Goal: Find specific page/section: Find specific page/section

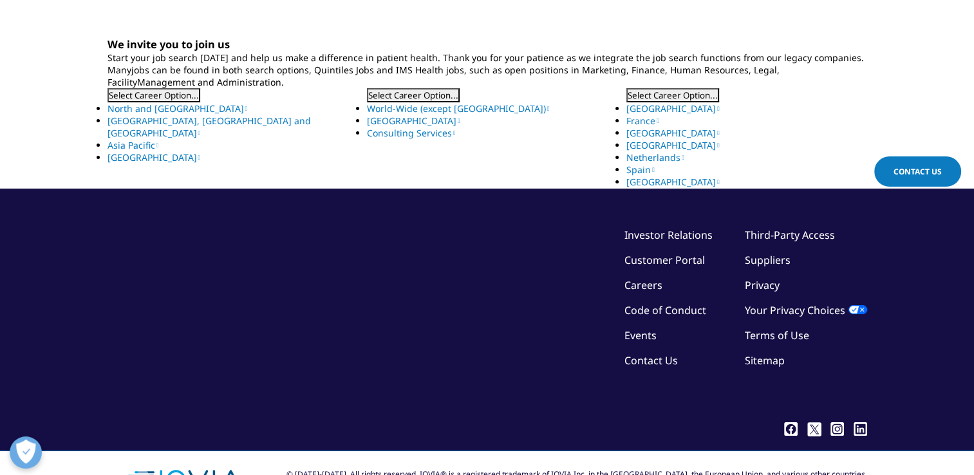
click at [649, 103] on link "[GEOGRAPHIC_DATA]" at bounding box center [672, 108] width 93 height 12
click at [149, 91] on button "Select Career Option..." at bounding box center [153, 95] width 93 height 14
click at [149, 97] on button "Select Career Option..." at bounding box center [153, 95] width 93 height 14
click at [148, 125] on link "[GEOGRAPHIC_DATA], [GEOGRAPHIC_DATA] and [GEOGRAPHIC_DATA]" at bounding box center [208, 127] width 203 height 24
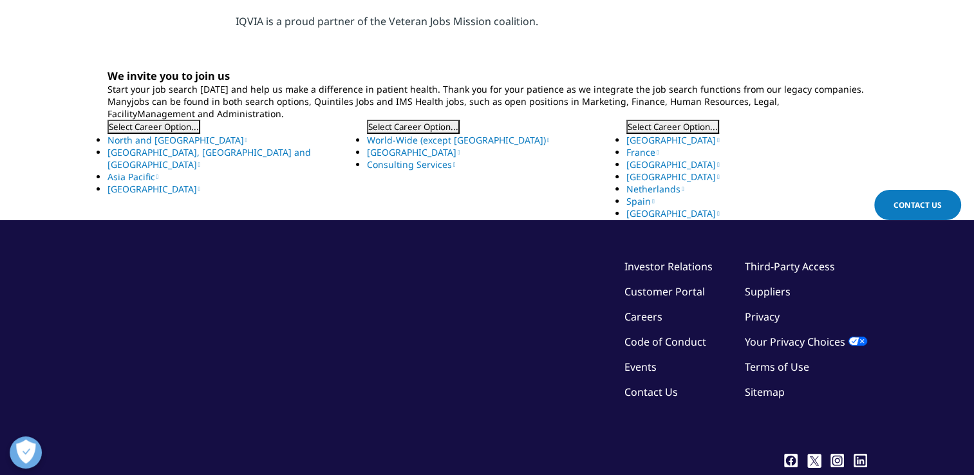
scroll to position [404, 0]
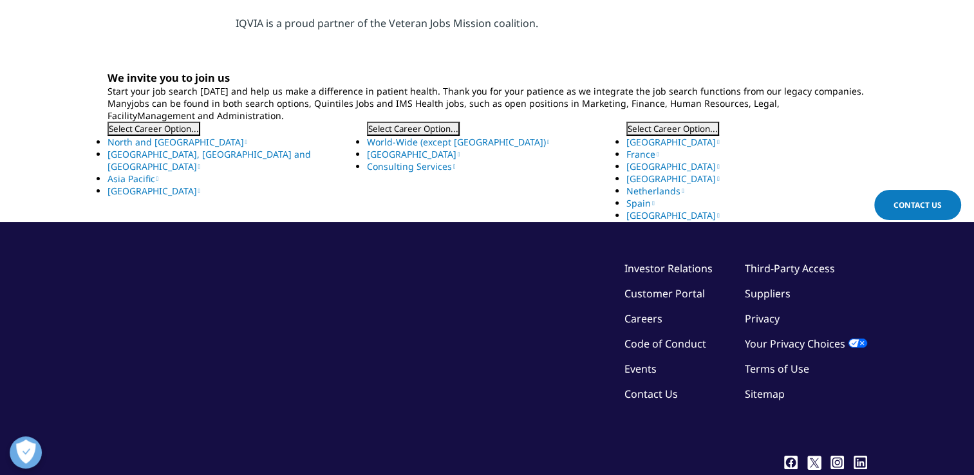
click at [424, 166] on link "Consulting Services" at bounding box center [411, 166] width 89 height 12
click at [650, 128] on button "Select Career Option..." at bounding box center [672, 129] width 93 height 14
click at [423, 125] on button "Select Career Option..." at bounding box center [413, 129] width 93 height 14
click at [419, 144] on link "World-Wide (except [GEOGRAPHIC_DATA])" at bounding box center [458, 142] width 183 height 12
click at [129, 154] on link "[GEOGRAPHIC_DATA], [GEOGRAPHIC_DATA] and [GEOGRAPHIC_DATA]" at bounding box center [208, 160] width 203 height 24
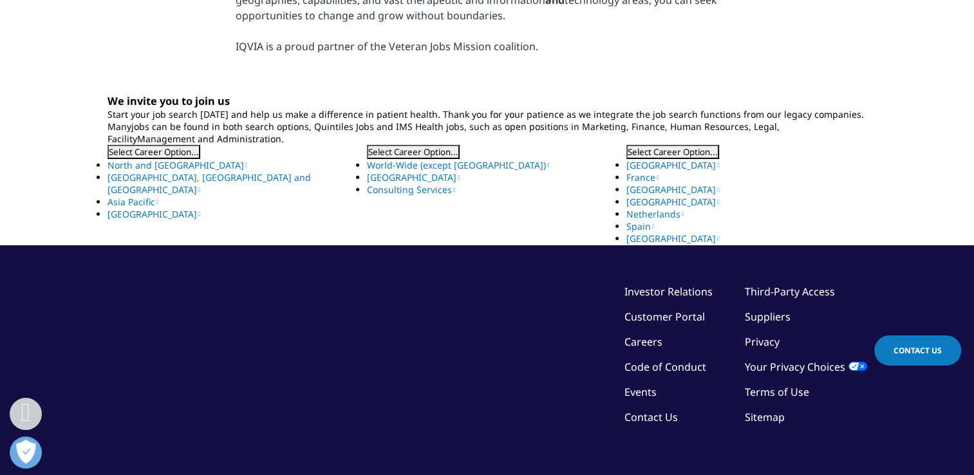
scroll to position [386, 0]
